Goal: Task Accomplishment & Management: Complete application form

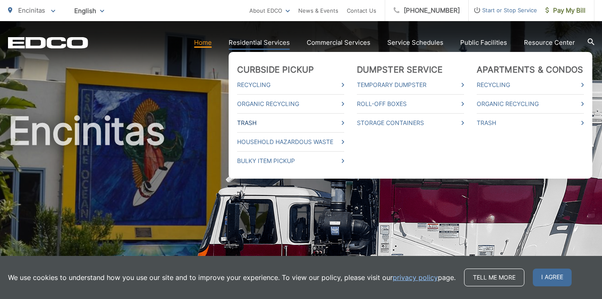
click at [256, 120] on link "Trash" at bounding box center [290, 123] width 107 height 10
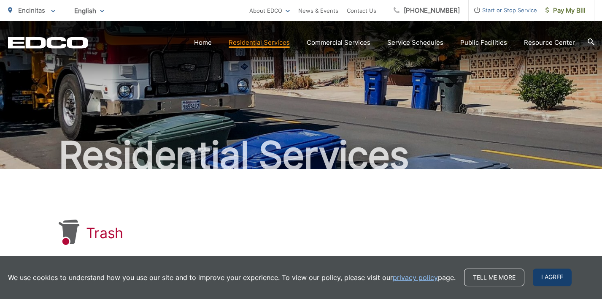
click at [542, 275] on span "I agree" at bounding box center [552, 277] width 39 height 18
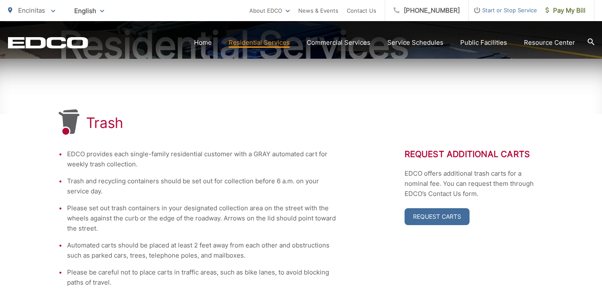
scroll to position [127, 0]
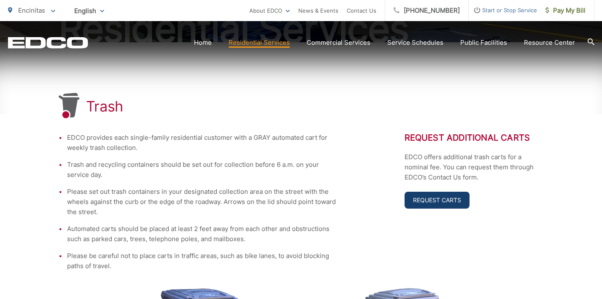
click at [445, 200] on link "Request Carts" at bounding box center [436, 199] width 65 height 17
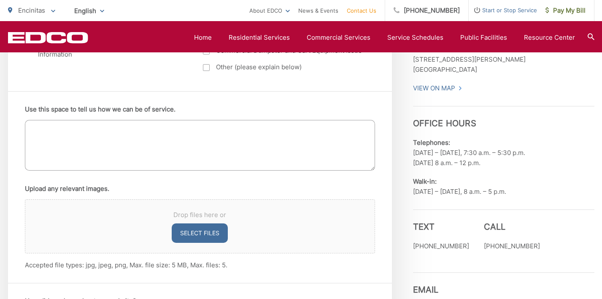
scroll to position [506, 0]
click at [531, 85] on p "View On Map" at bounding box center [503, 88] width 181 height 10
